Goal: Transaction & Acquisition: Download file/media

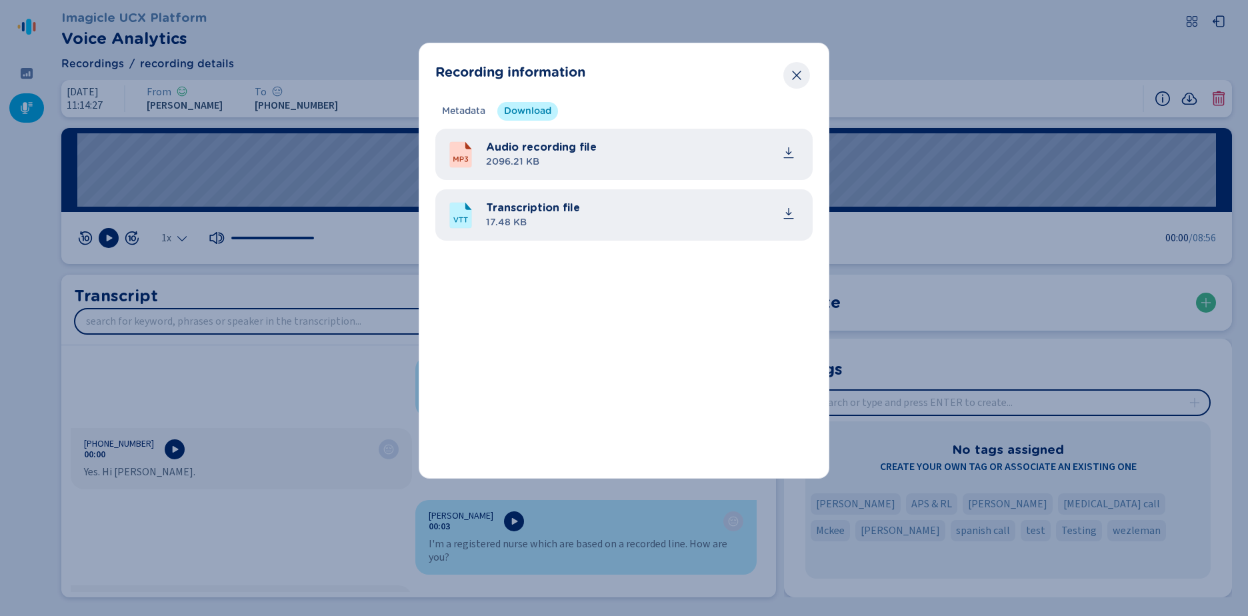
click at [790, 79] on button "Close" at bounding box center [797, 75] width 27 height 27
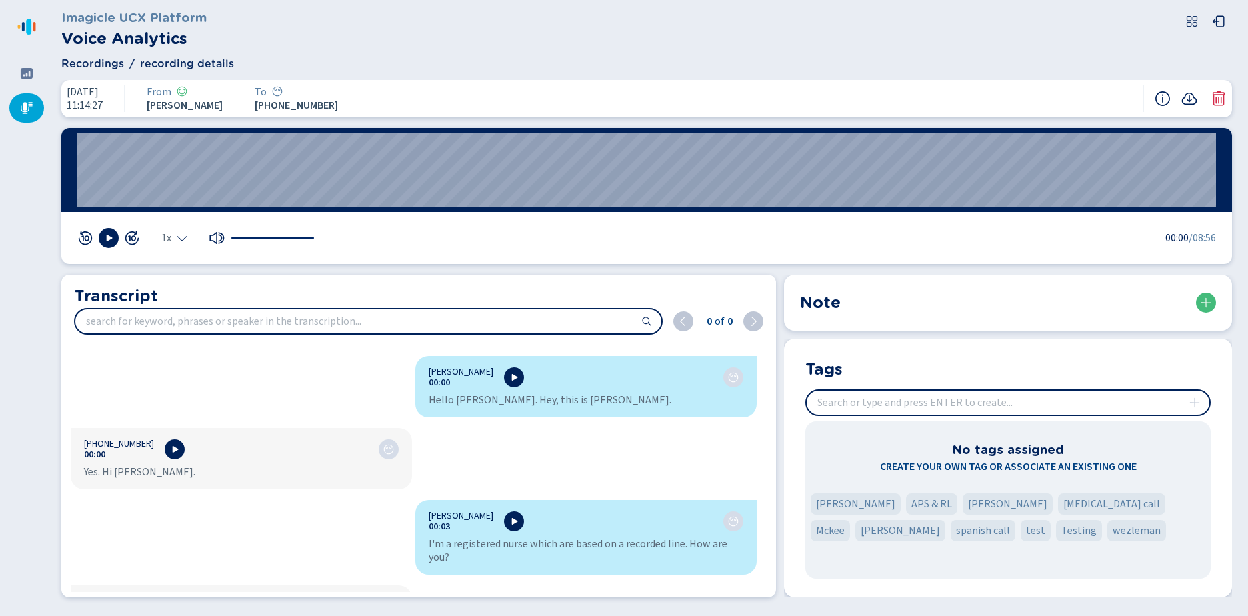
click at [27, 109] on icon at bounding box center [27, 108] width 12 height 12
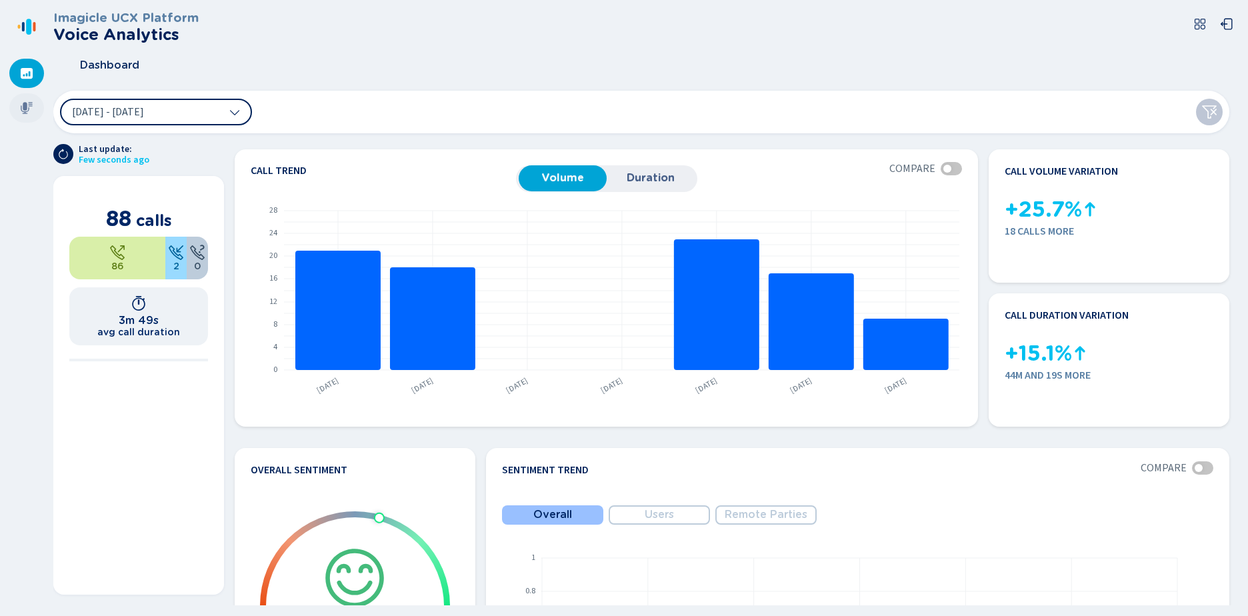
click at [29, 113] on icon at bounding box center [26, 107] width 13 height 13
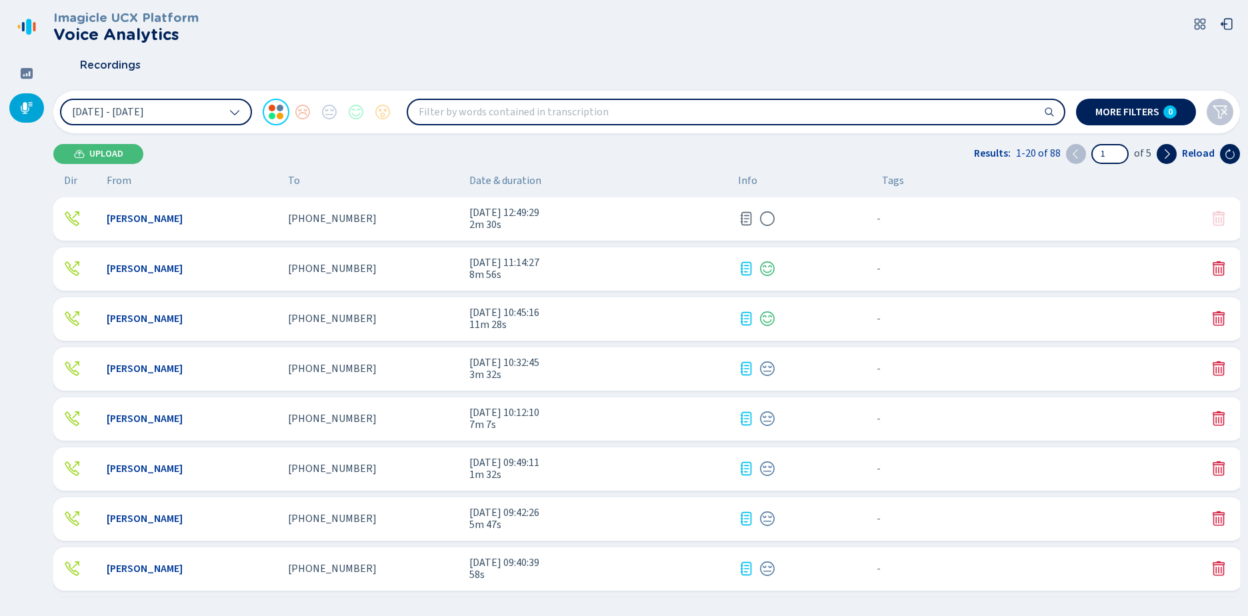
click at [519, 223] on span "2m 30s" at bounding box center [598, 225] width 258 height 12
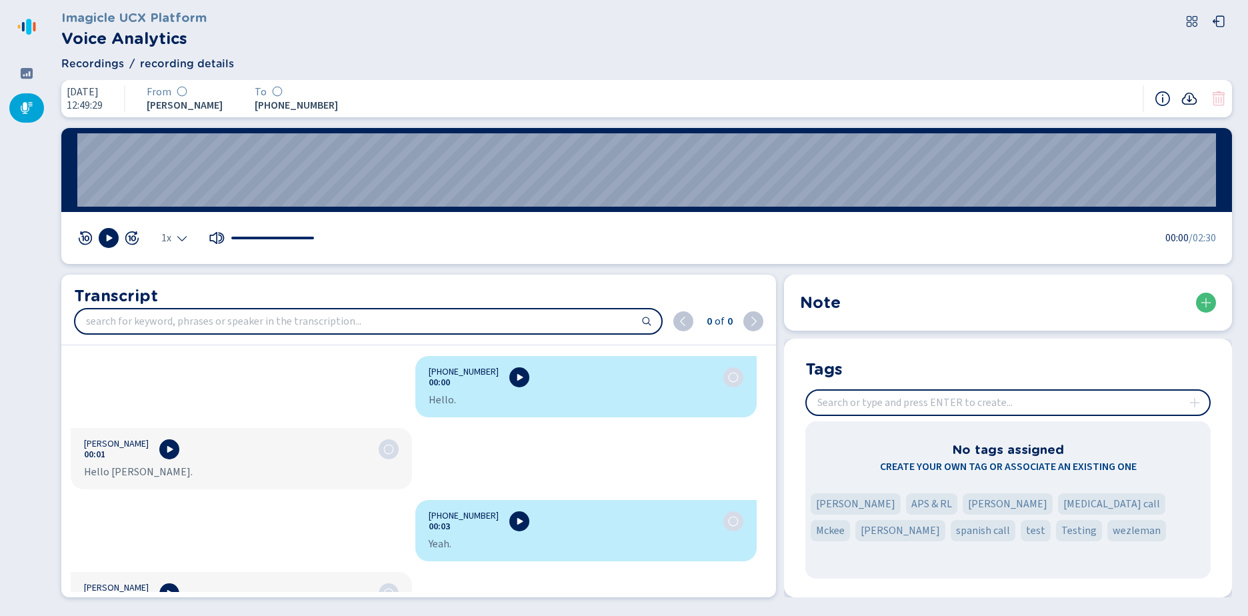
click at [1190, 100] on icon at bounding box center [1189, 99] width 15 height 12
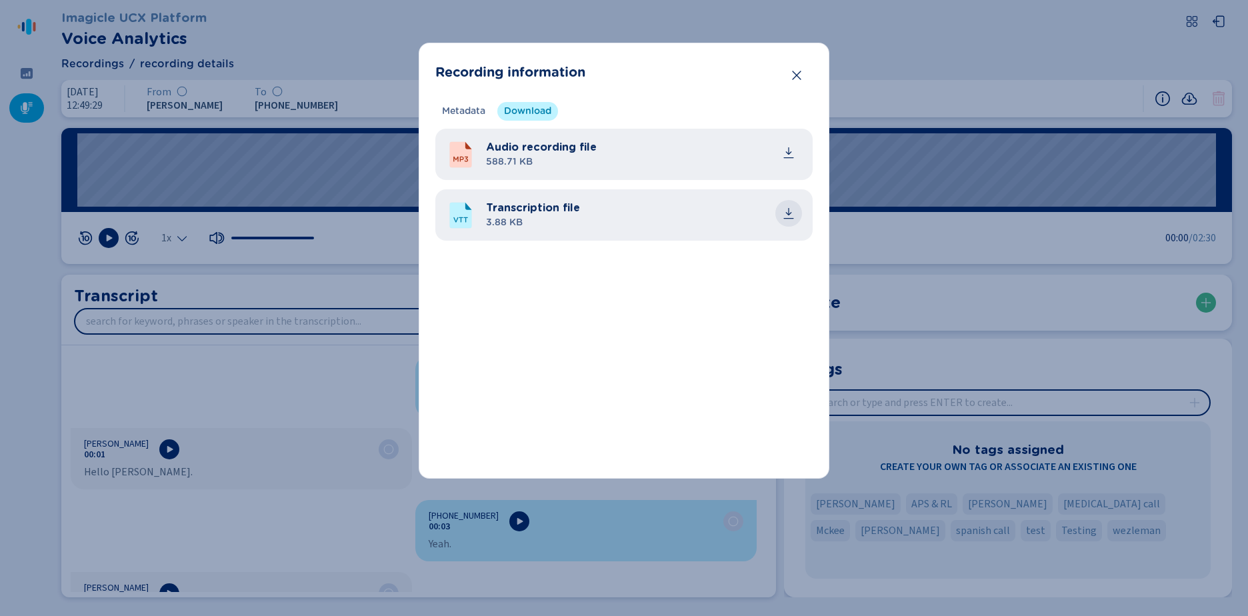
click at [791, 217] on icon "common.download" at bounding box center [788, 213] width 13 height 13
